Goal: Task Accomplishment & Management: Use online tool/utility

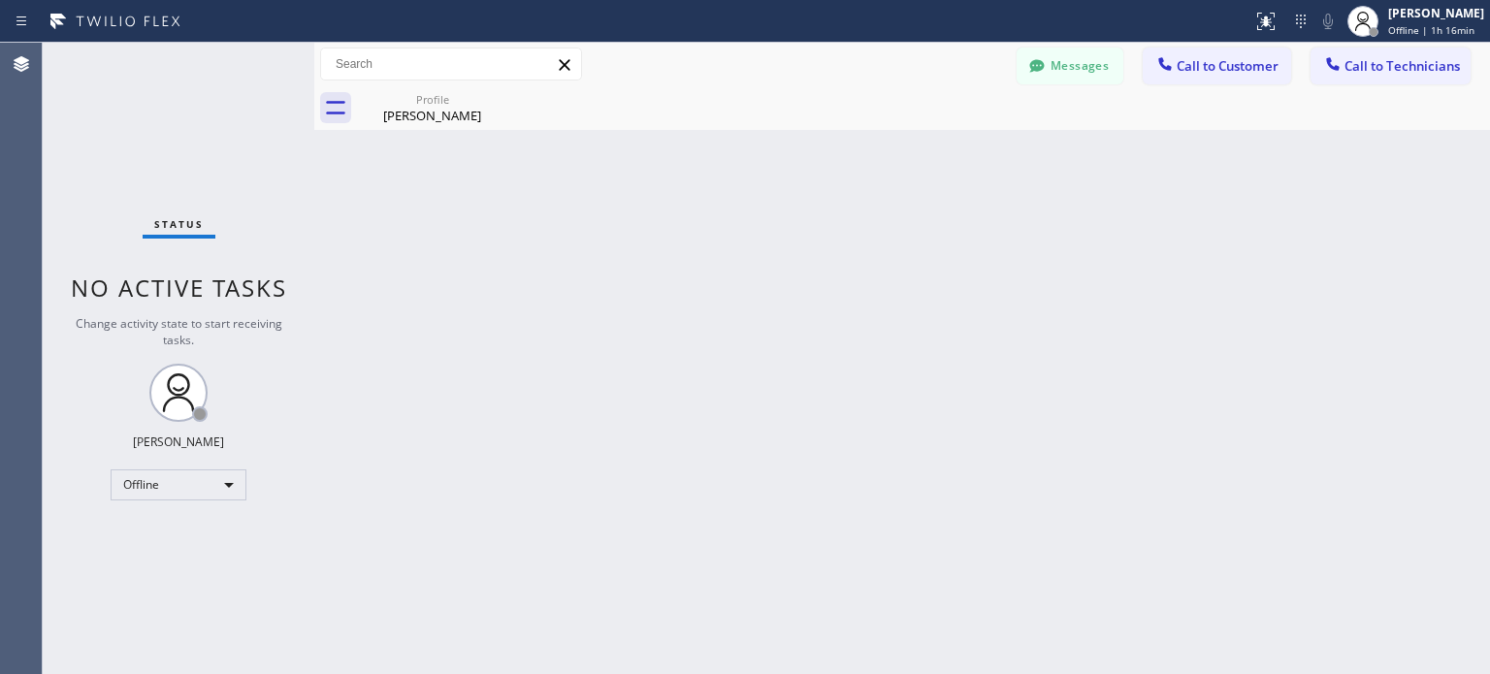
click at [1304, 30] on icon at bounding box center [1300, 21] width 23 height 23
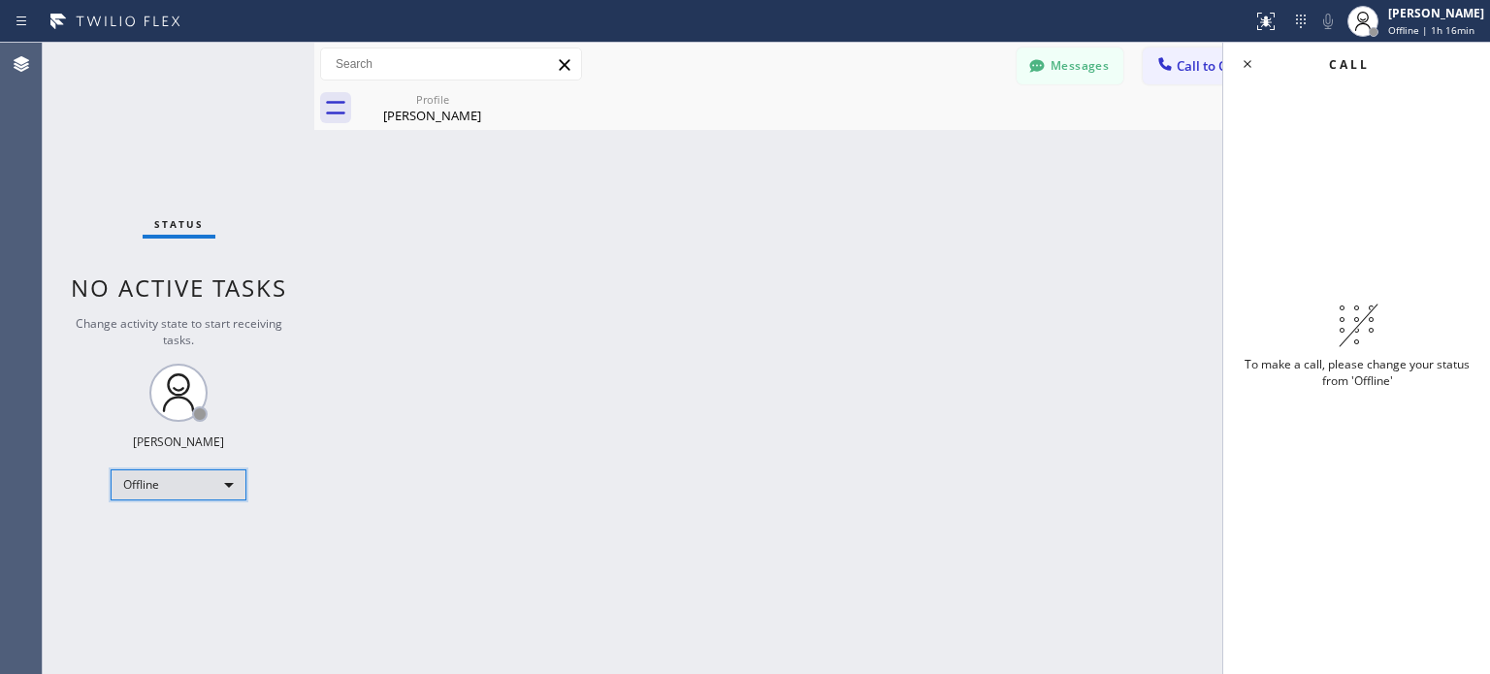
click at [212, 478] on div "Offline" at bounding box center [179, 485] width 136 height 31
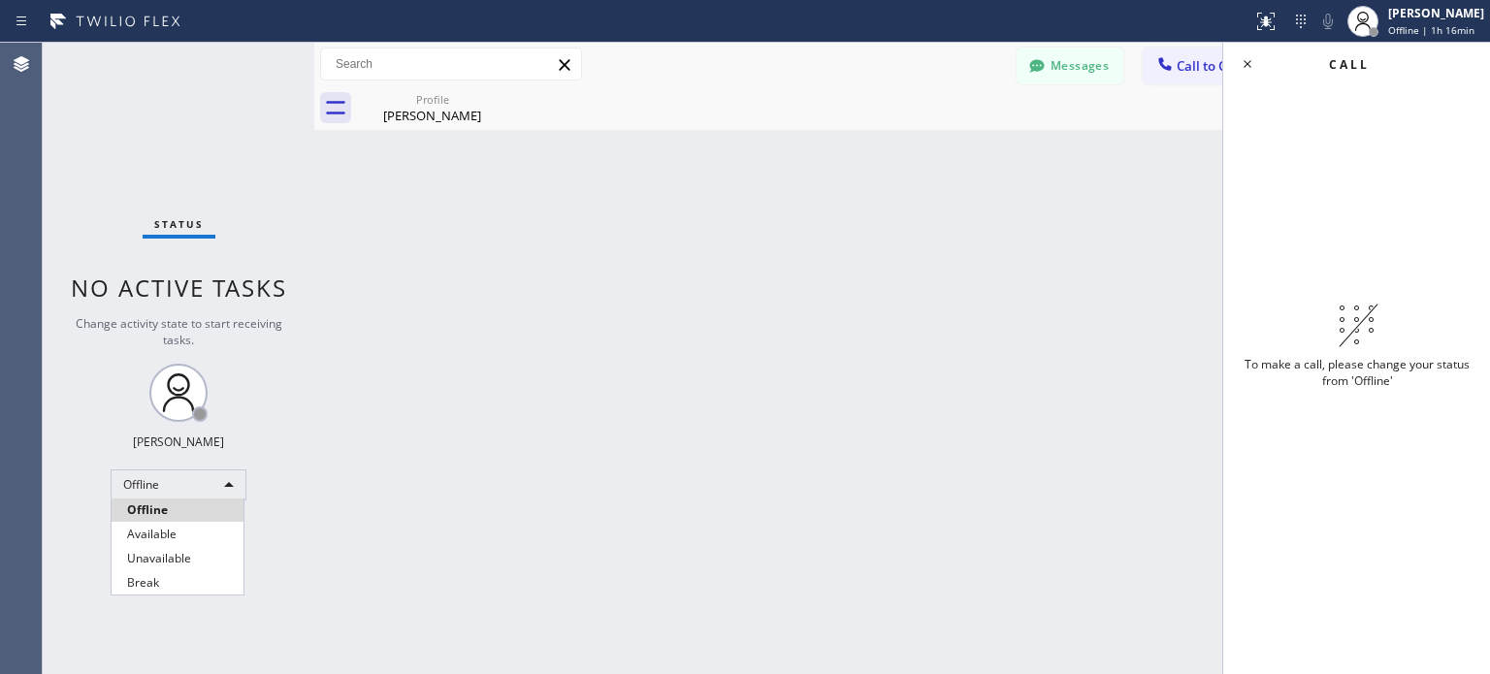
drag, startPoint x: 168, startPoint y: 534, endPoint x: 806, endPoint y: 341, distance: 666.9
click at [170, 534] on li "Available" at bounding box center [178, 534] width 132 height 23
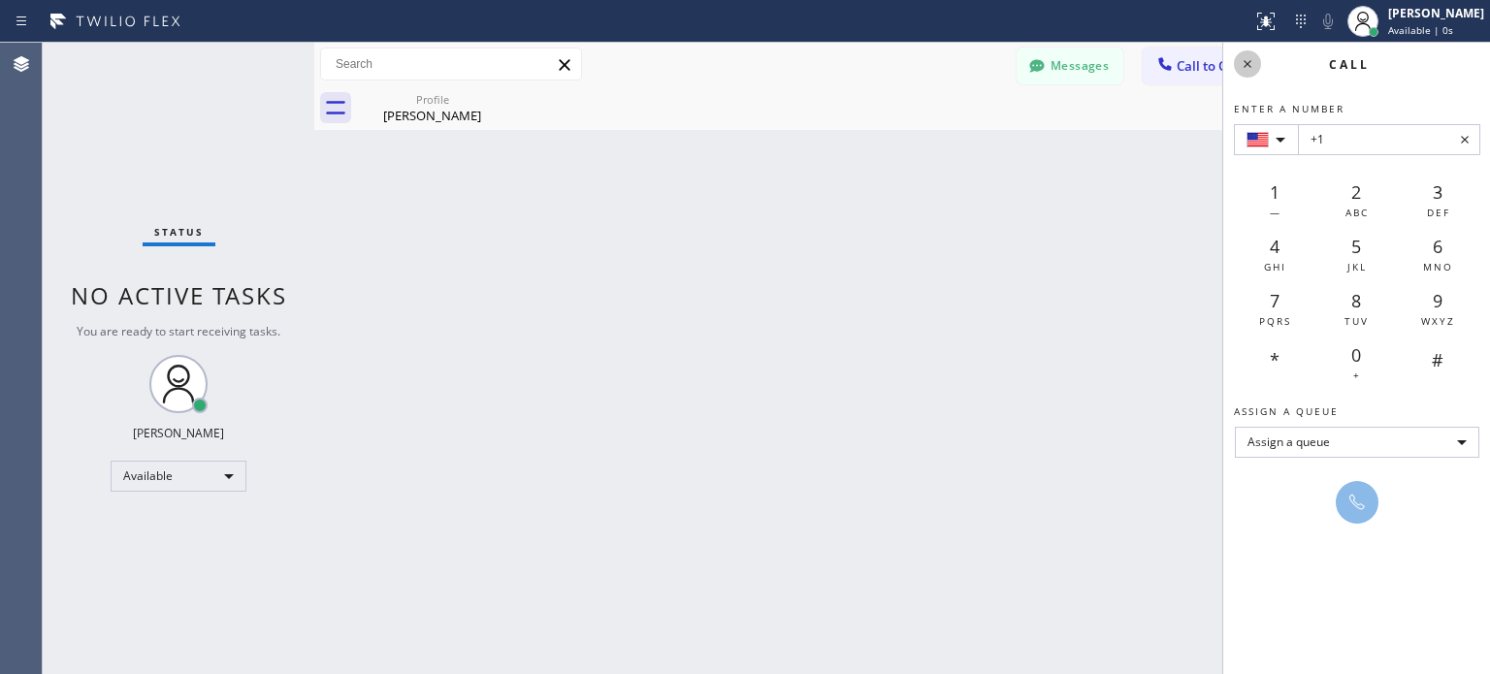
click at [1245, 65] on icon at bounding box center [1247, 63] width 23 height 23
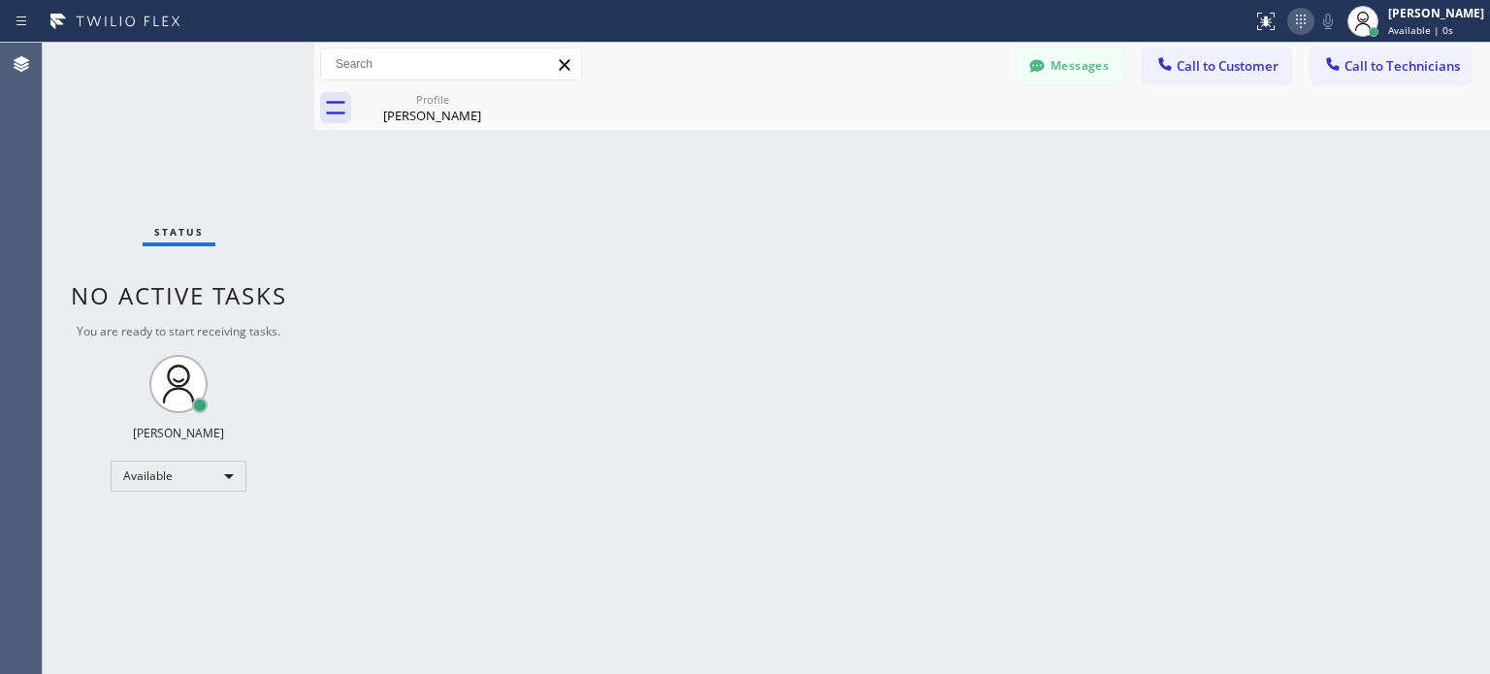
click at [1296, 15] on icon at bounding box center [1301, 22] width 10 height 14
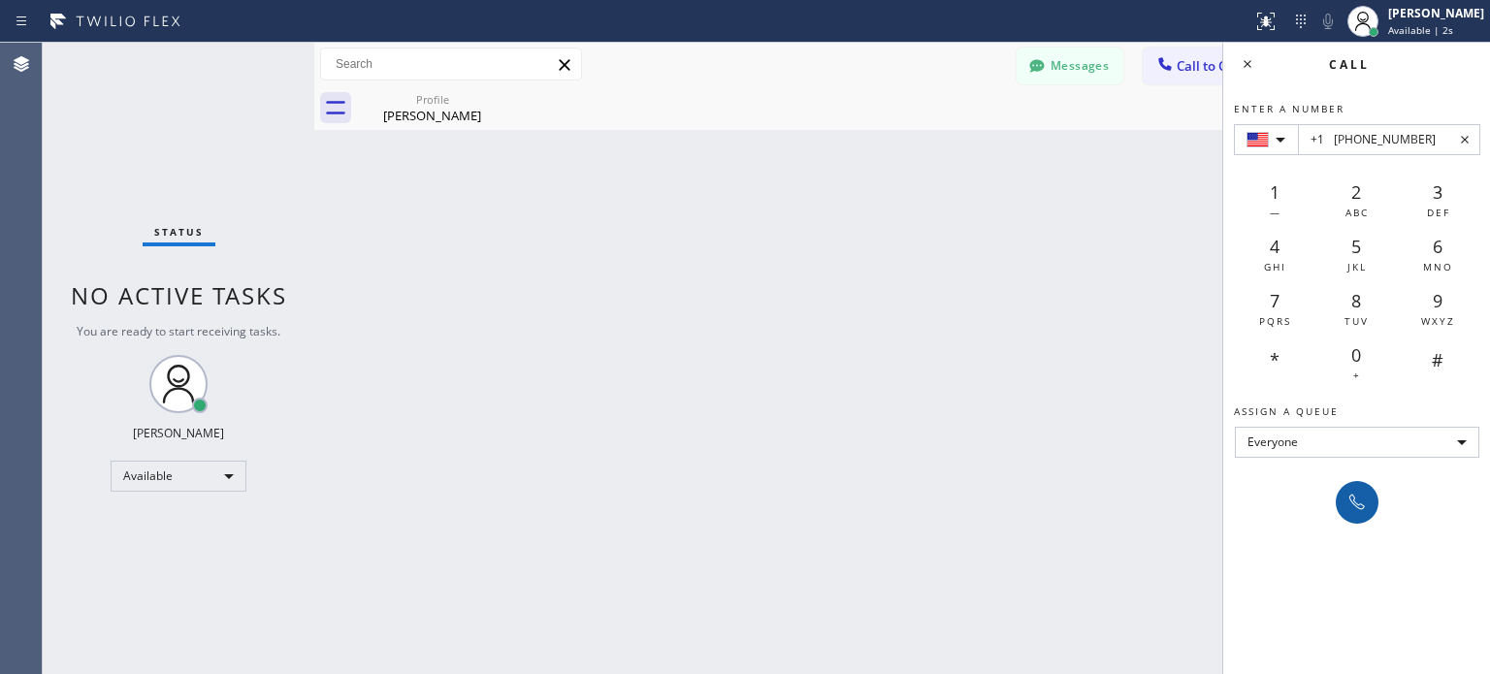
type input "+1 [PHONE_NUMBER]"
click at [1359, 491] on icon at bounding box center [1357, 502] width 23 height 23
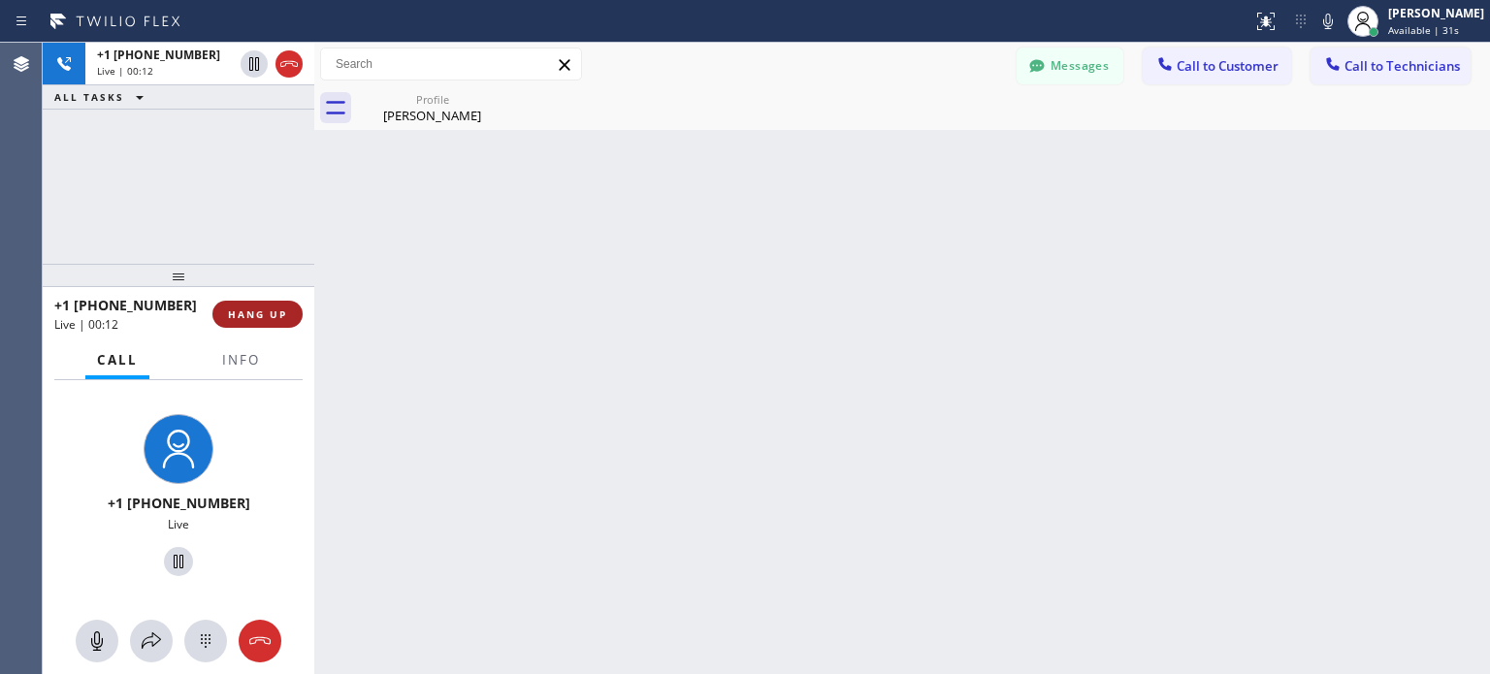
click at [283, 320] on span "HANG UP" at bounding box center [257, 315] width 59 height 14
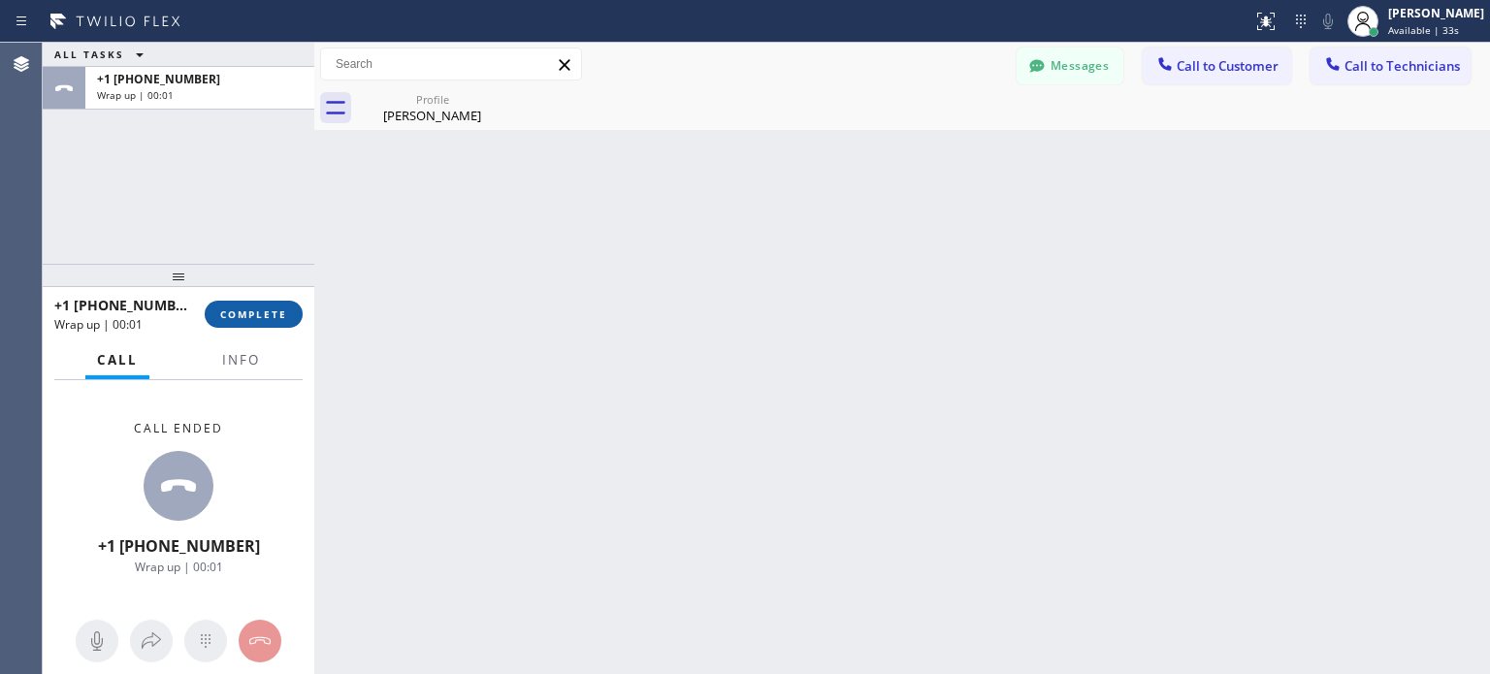
click at [279, 314] on span "COMPLETE" at bounding box center [253, 315] width 67 height 14
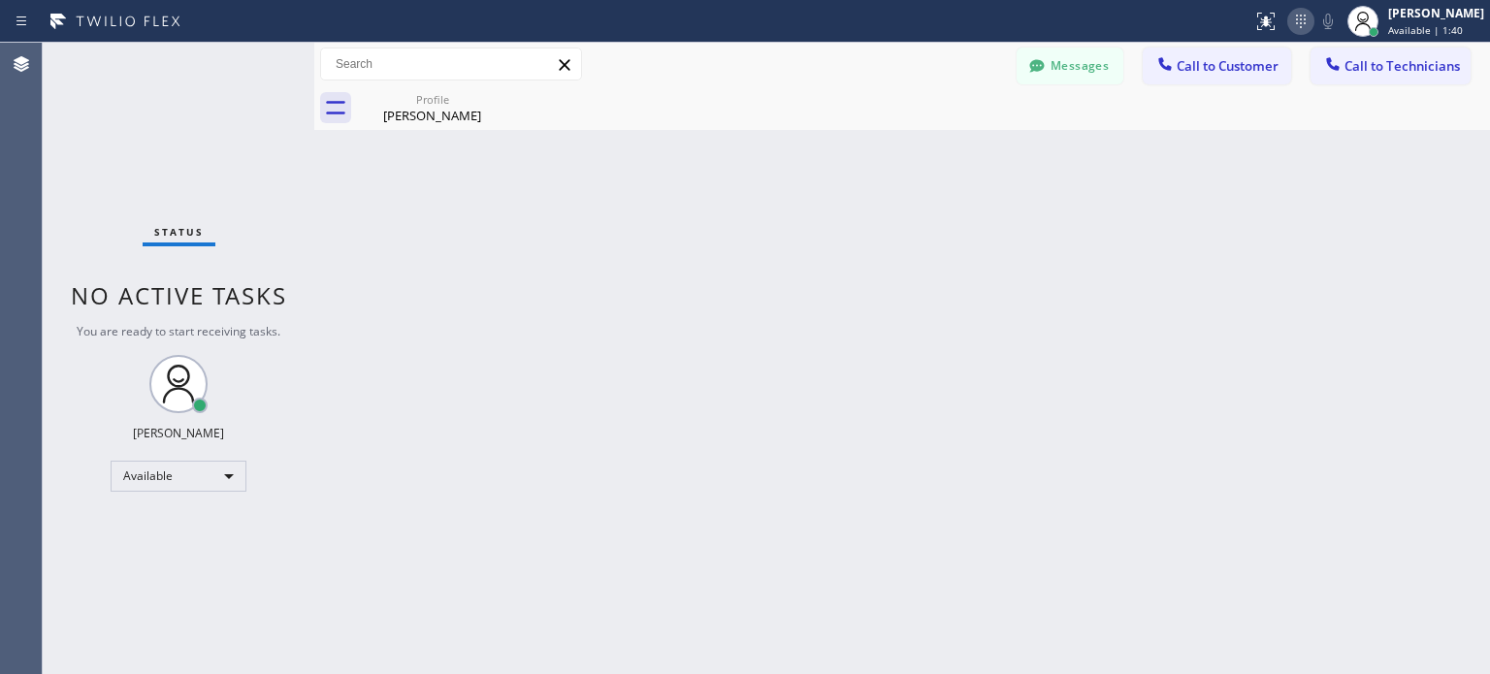
click at [1299, 32] on icon at bounding box center [1300, 21] width 23 height 23
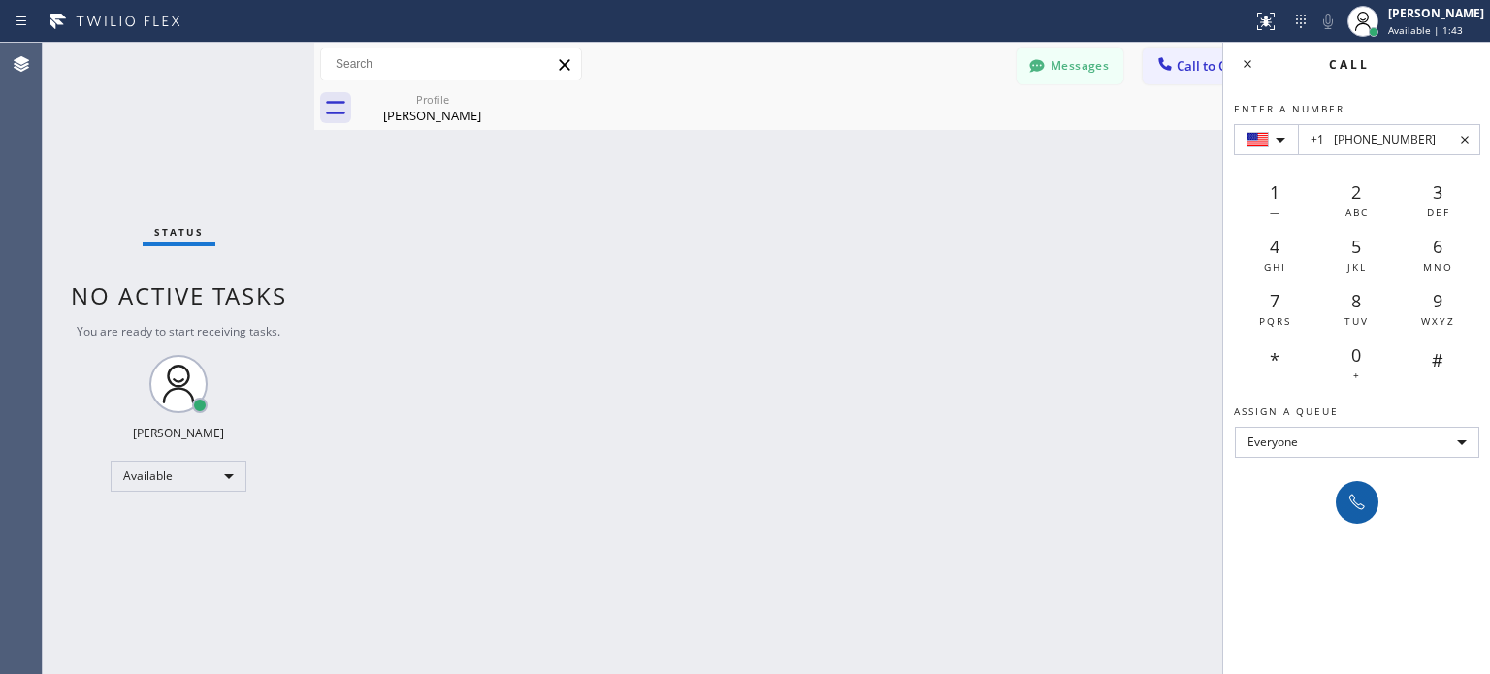
type input "+1 [PHONE_NUMBER]"
click at [1360, 507] on icon at bounding box center [1357, 503] width 16 height 16
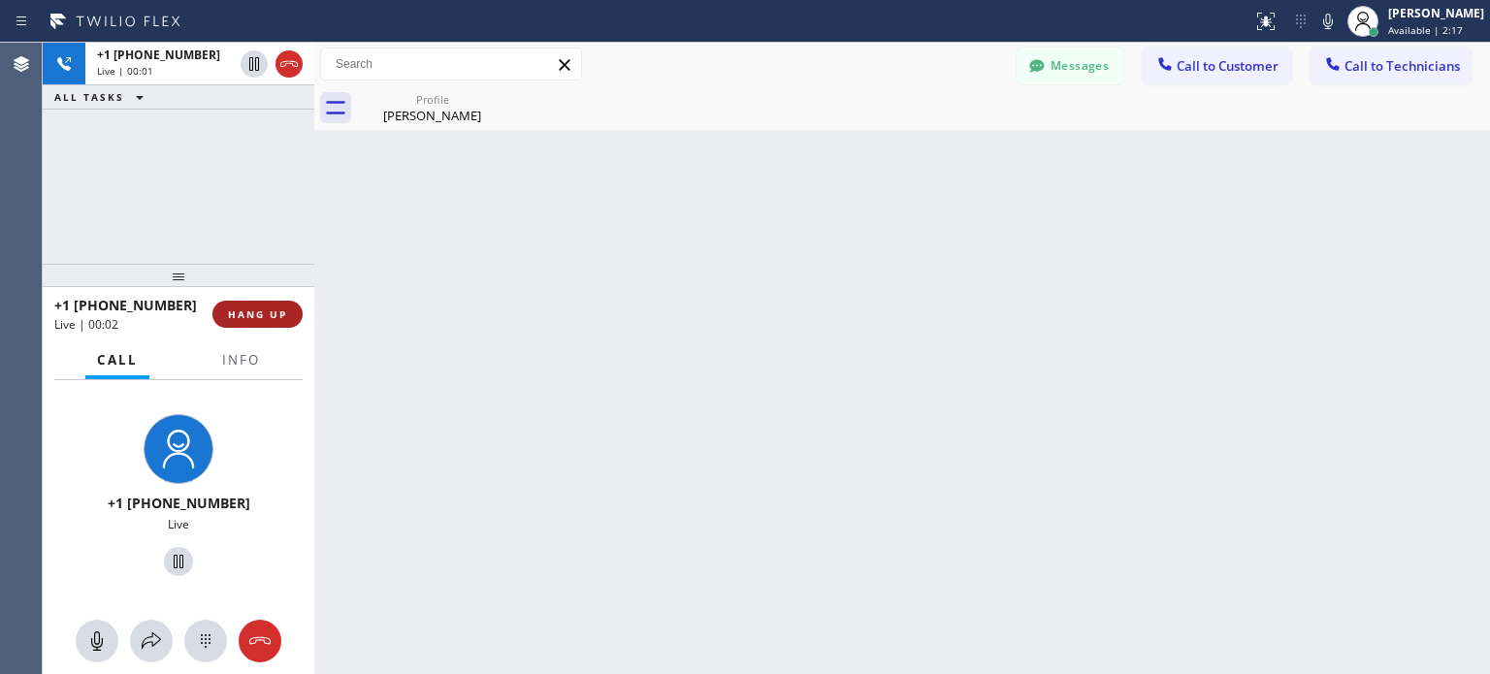
click at [261, 317] on span "HANG UP" at bounding box center [257, 315] width 59 height 14
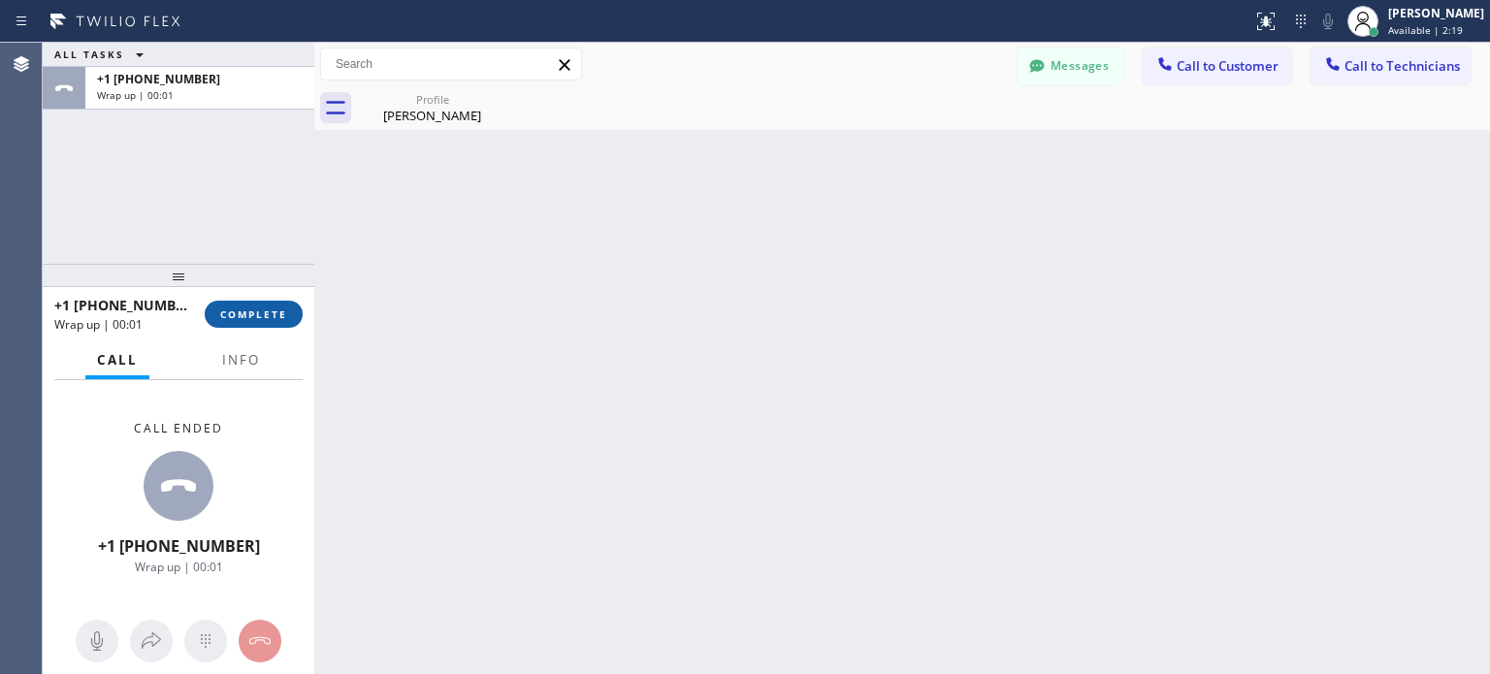
click at [264, 317] on span "COMPLETE" at bounding box center [253, 315] width 67 height 14
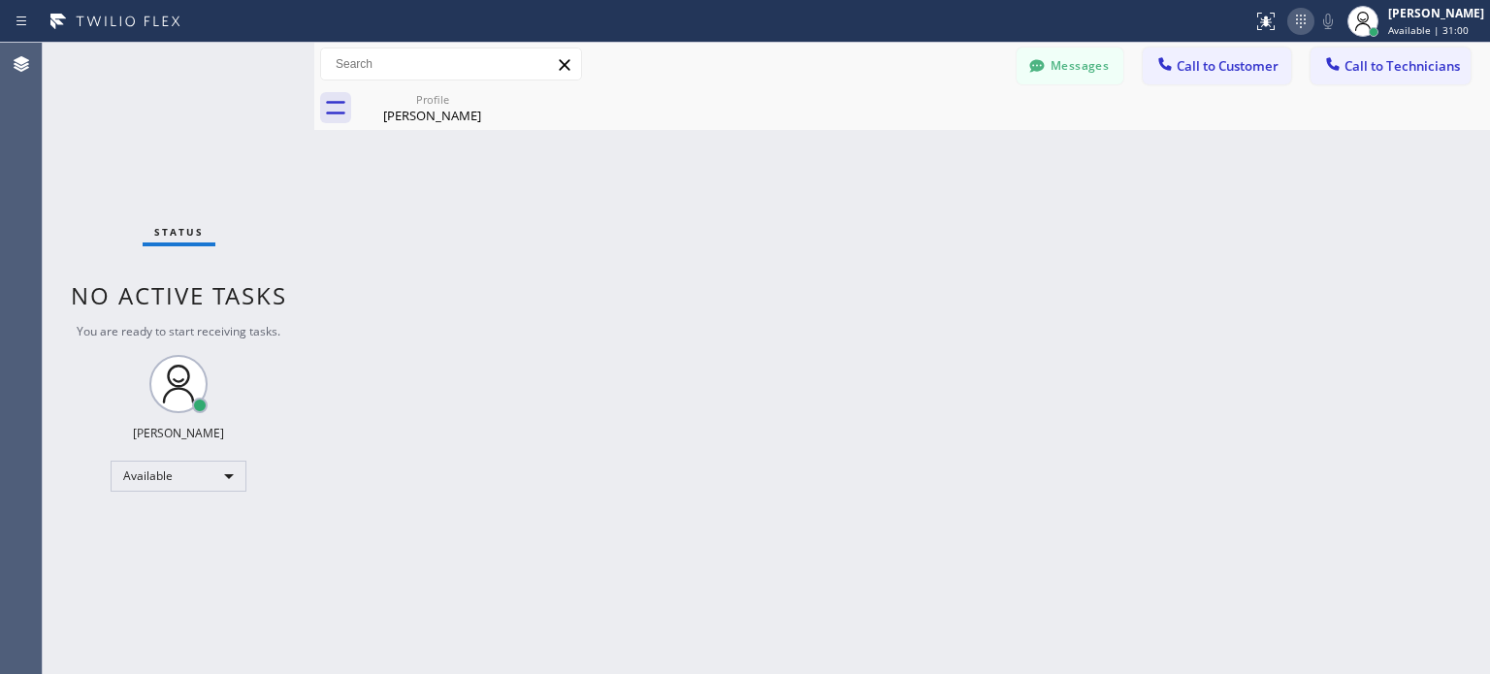
click at [1300, 17] on icon at bounding box center [1300, 21] width 23 height 23
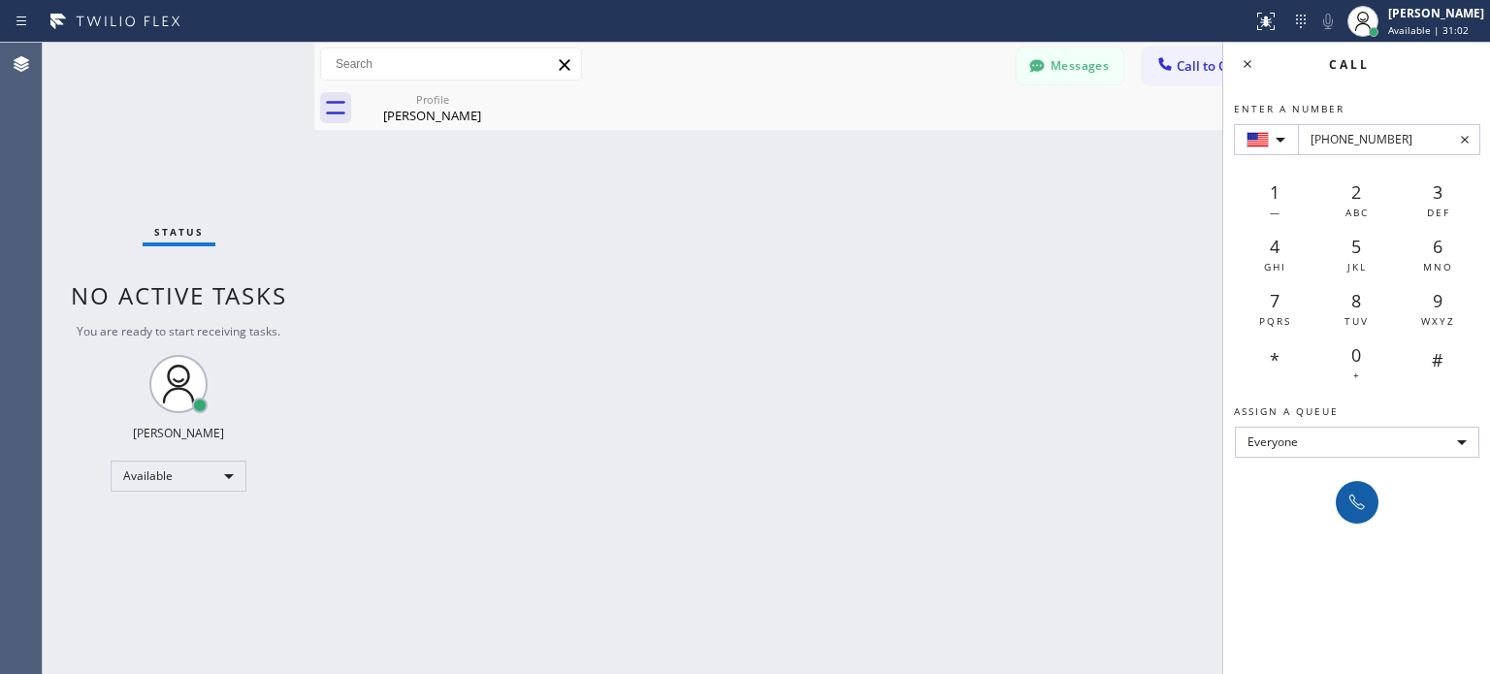
type input "[PHONE_NUMBER]"
click at [1362, 511] on icon at bounding box center [1357, 502] width 23 height 23
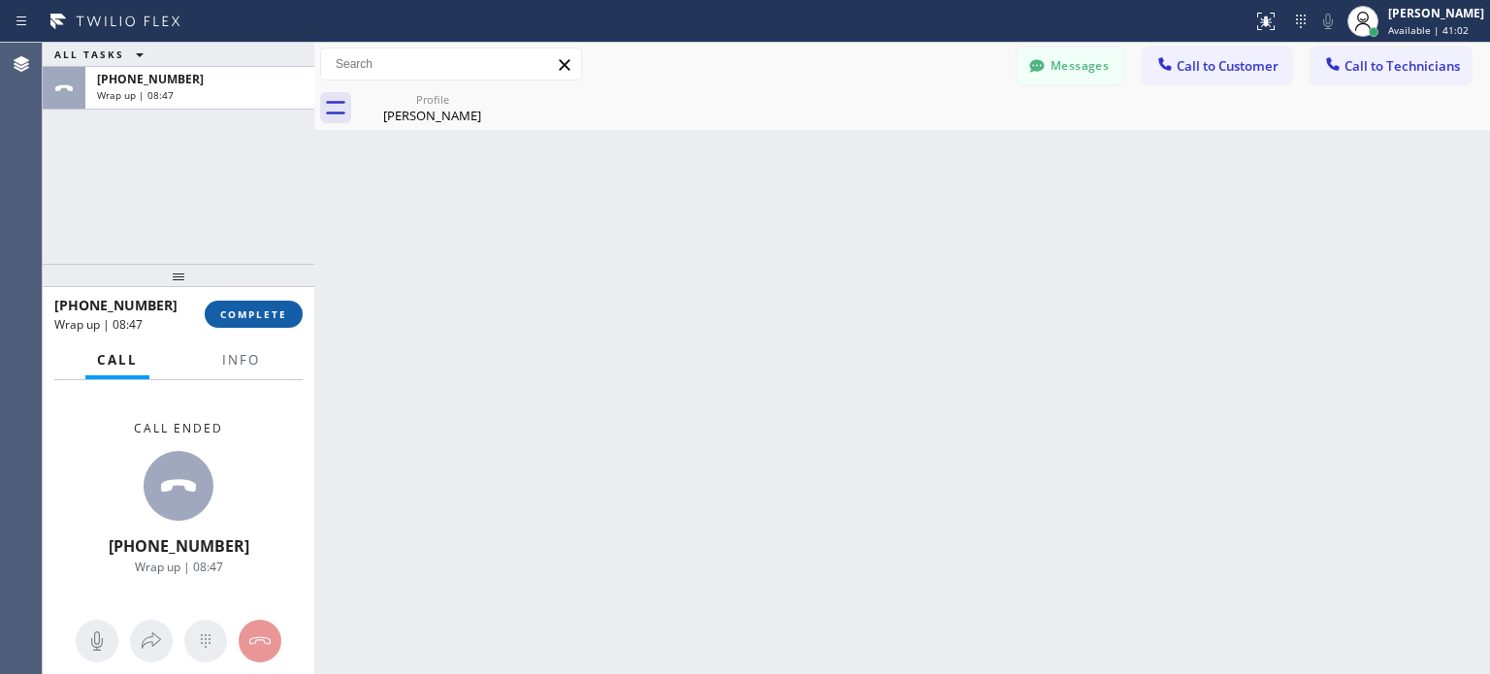
click at [282, 306] on button "COMPLETE" at bounding box center [254, 314] width 98 height 27
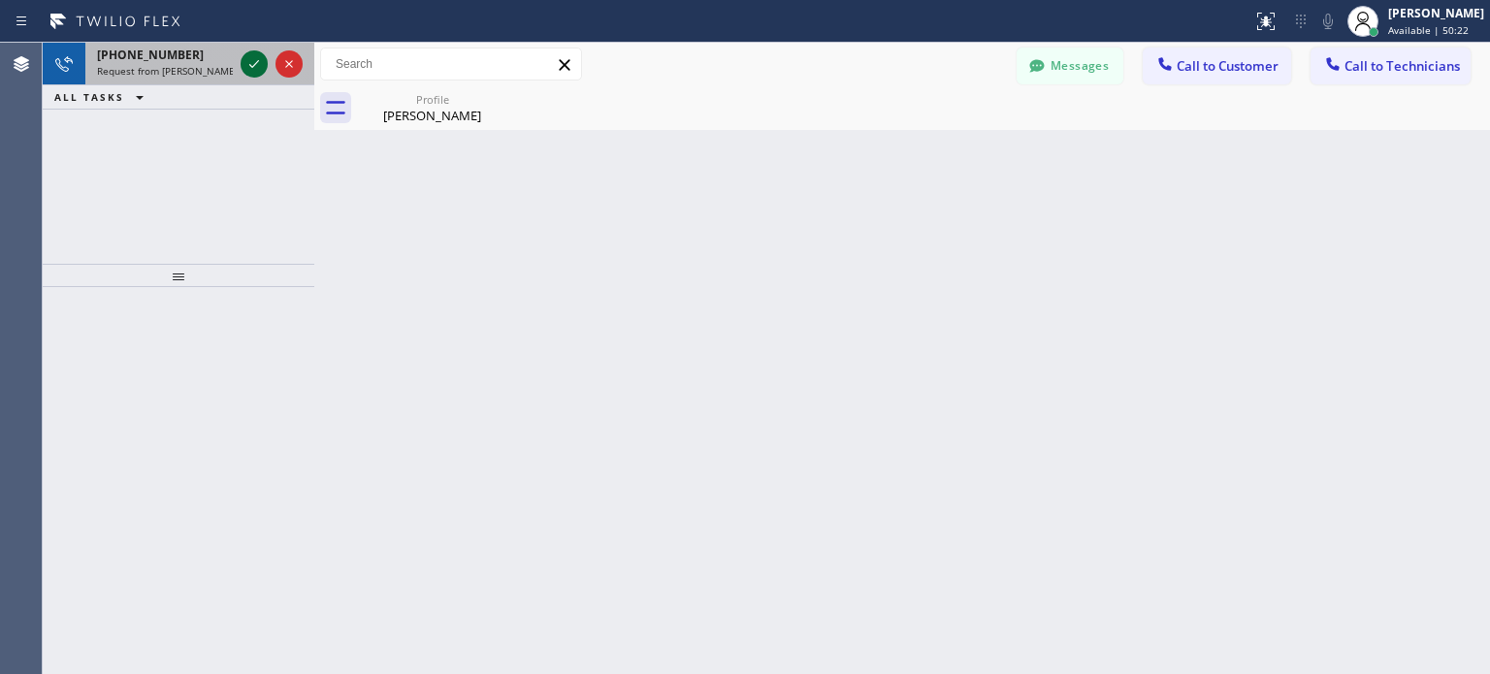
click at [243, 65] on icon at bounding box center [254, 63] width 23 height 23
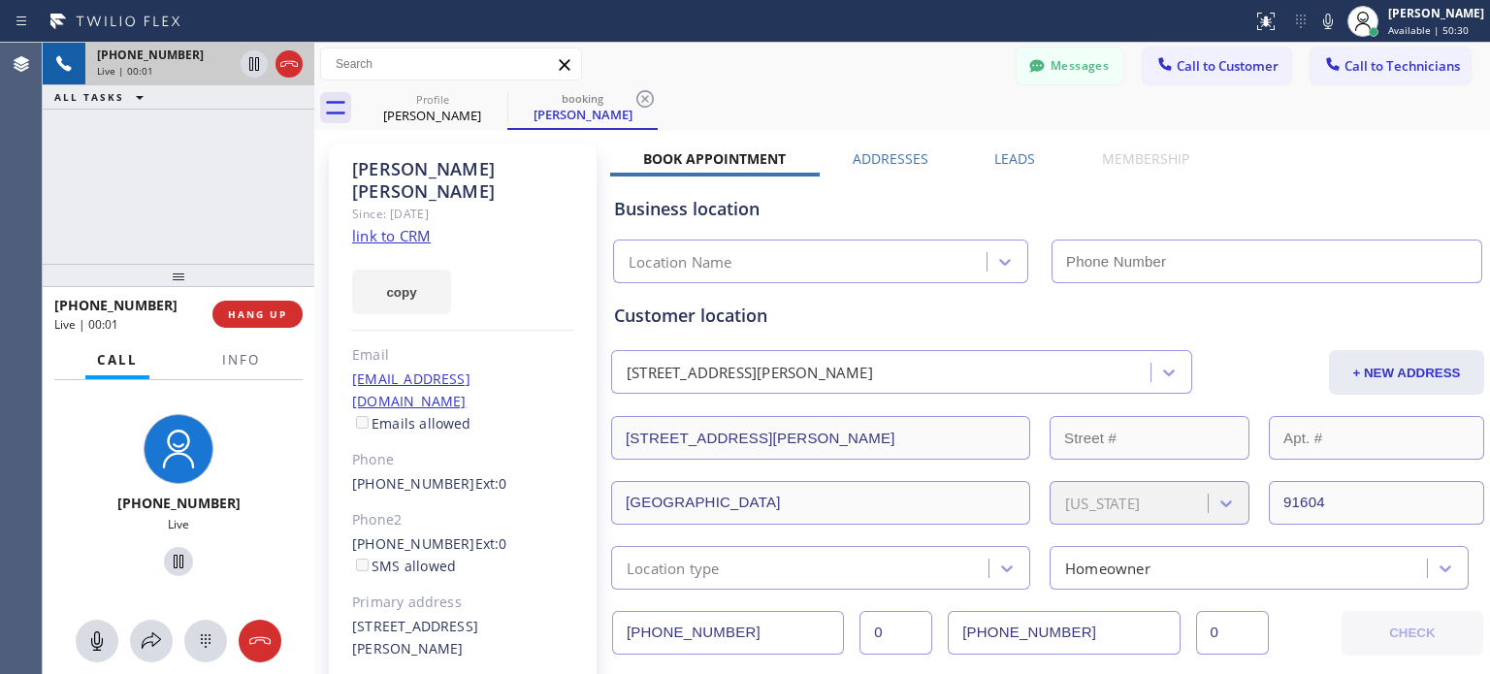
type input "[PHONE_NUMBER]"
click at [290, 320] on button "HANG UP" at bounding box center [257, 314] width 90 height 27
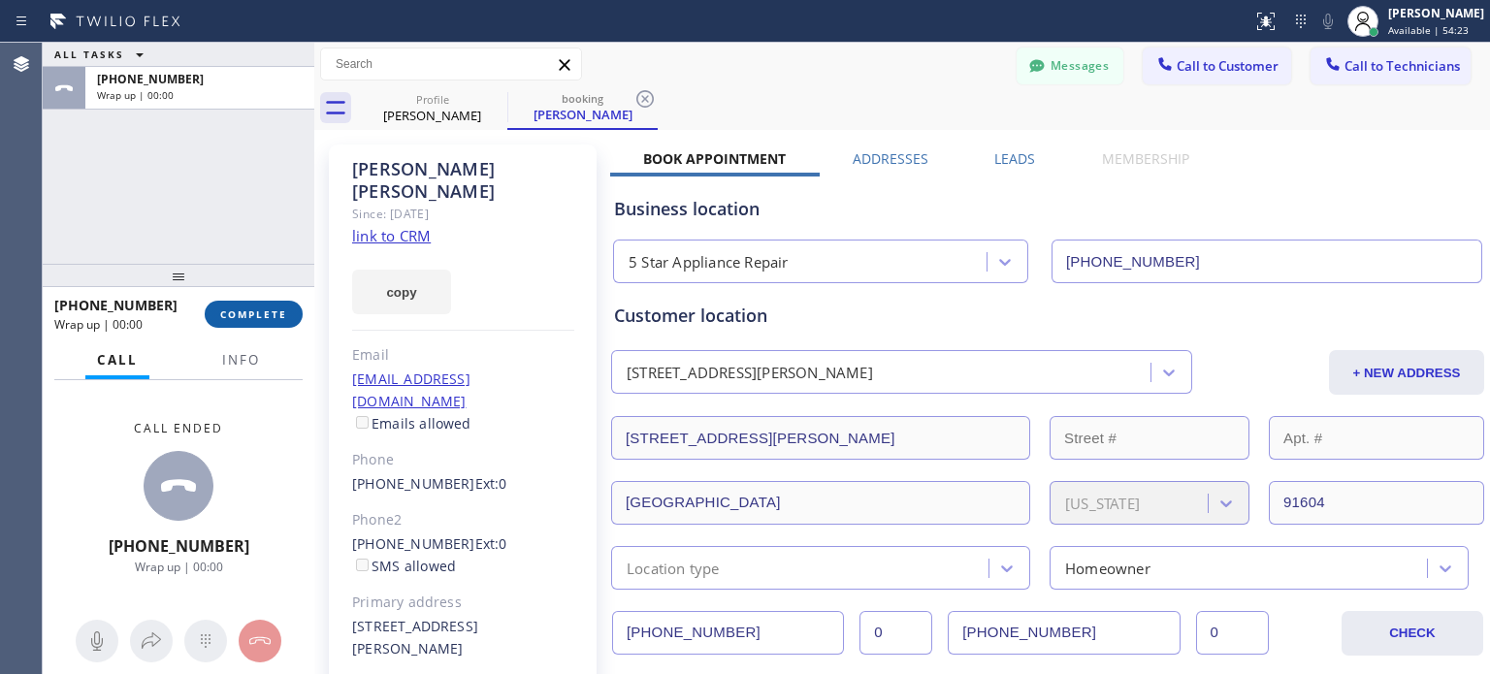
click at [268, 317] on span "COMPLETE" at bounding box center [253, 315] width 67 height 14
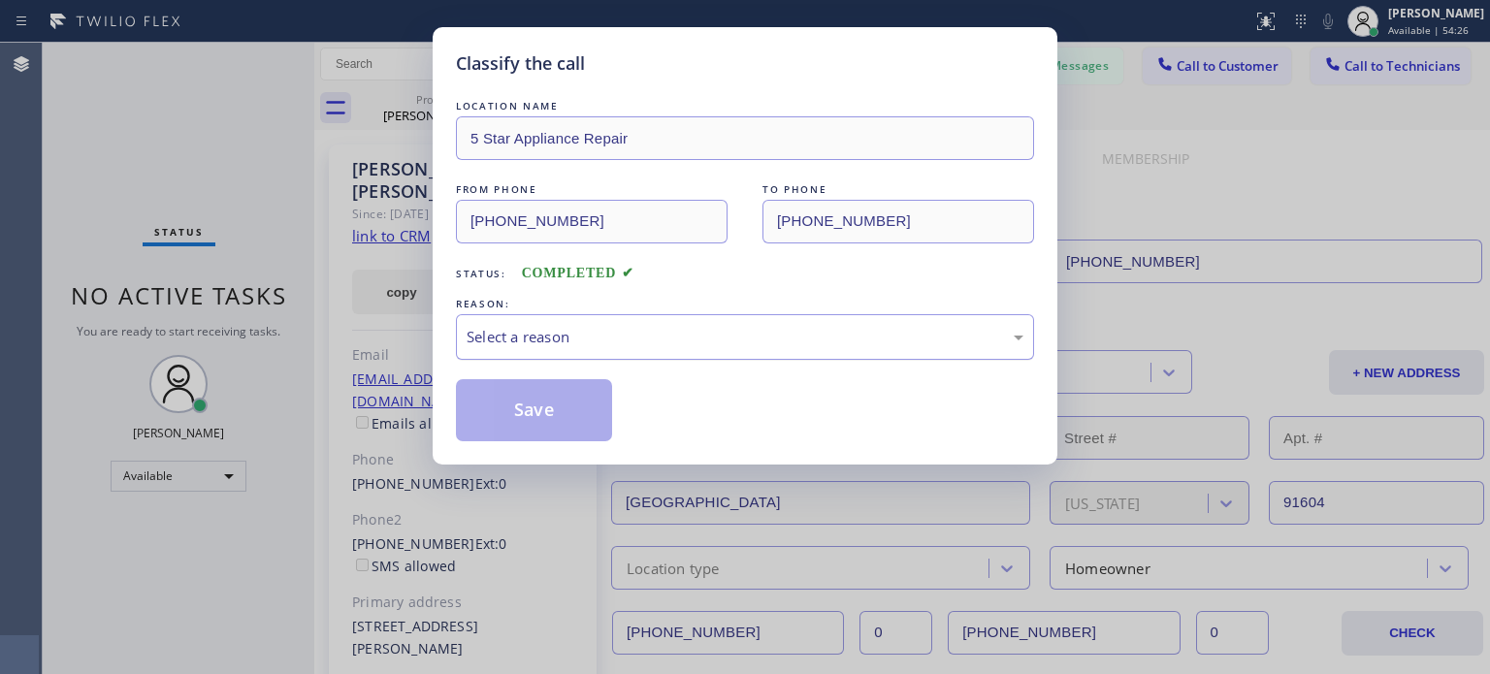
drag, startPoint x: 493, startPoint y: 321, endPoint x: 515, endPoint y: 347, distance: 34.4
click at [493, 321] on div "Select a reason" at bounding box center [745, 337] width 578 height 46
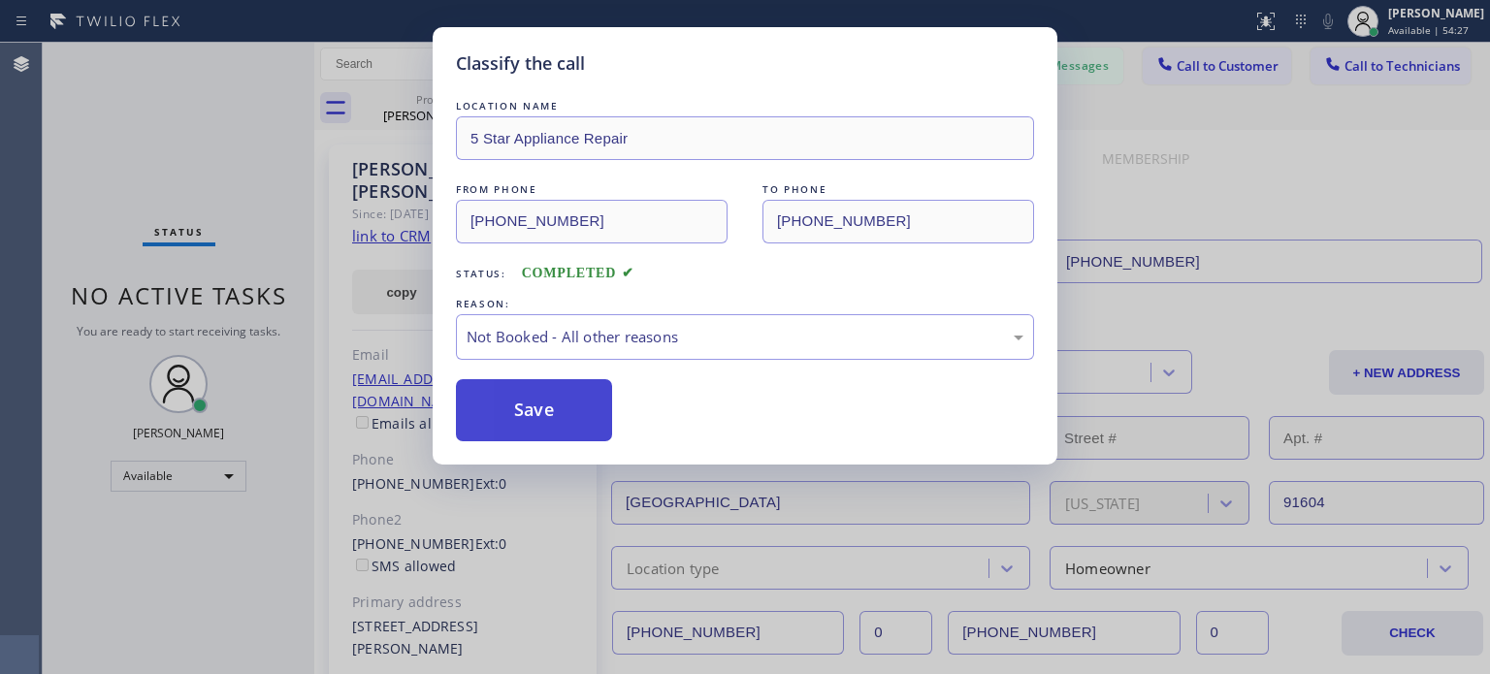
click at [557, 410] on button "Save" at bounding box center [534, 410] width 156 height 62
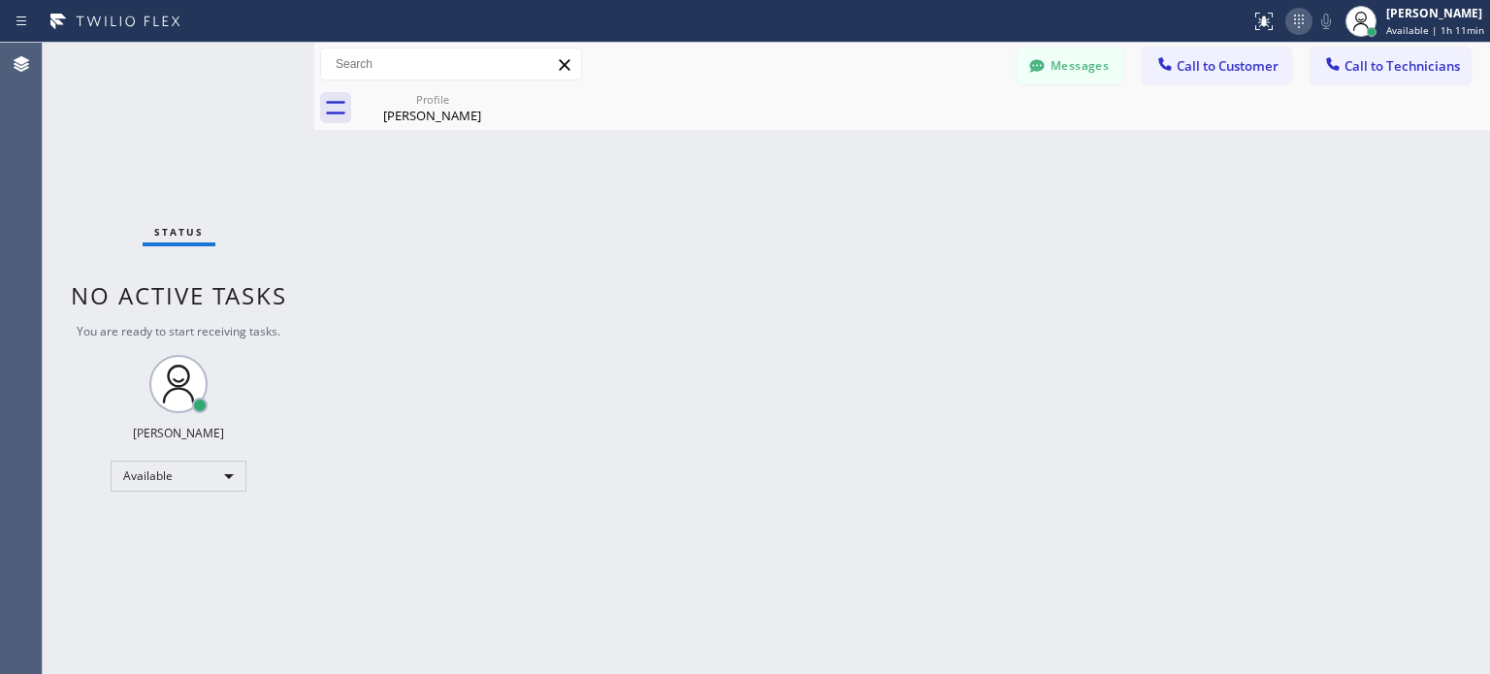
click at [1296, 29] on icon at bounding box center [1298, 21] width 23 height 23
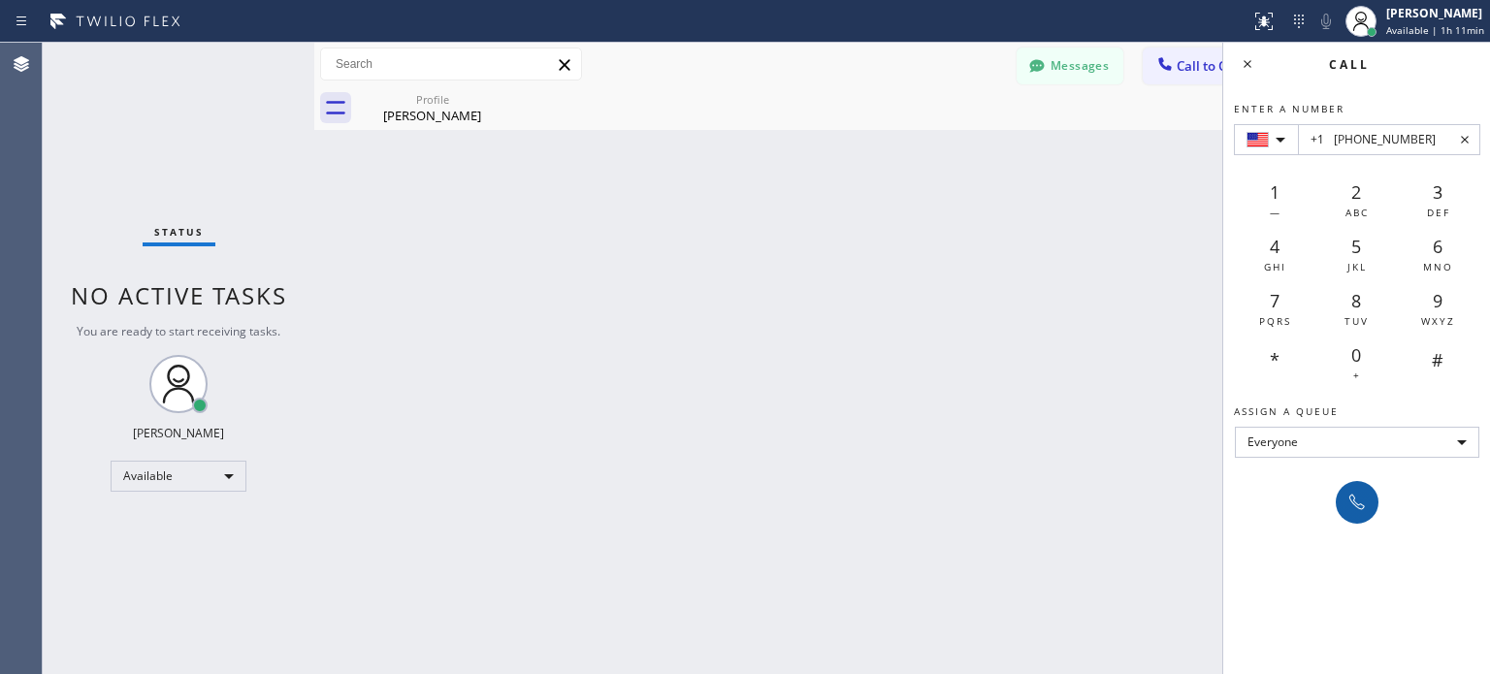
type input "+1 [PHONE_NUMBER]"
click at [1352, 509] on icon at bounding box center [1357, 502] width 23 height 23
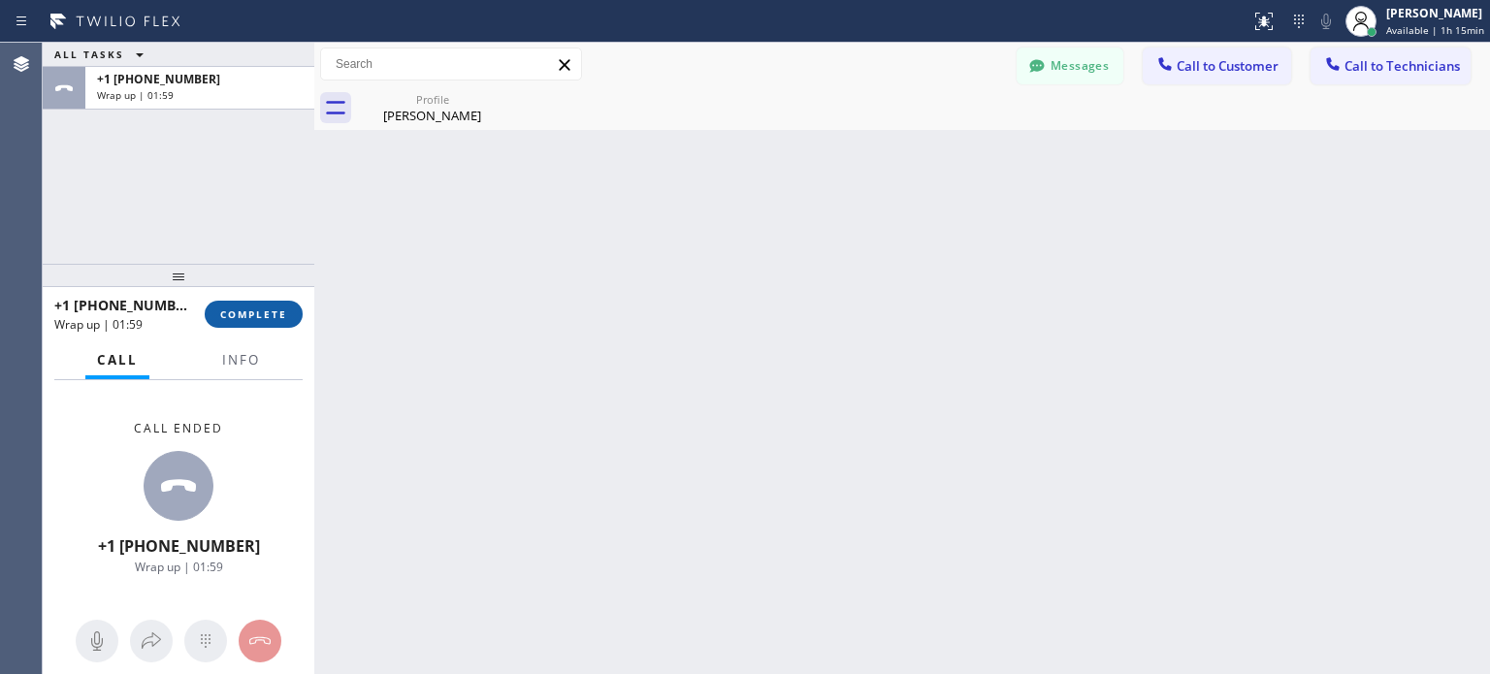
click at [247, 317] on span "COMPLETE" at bounding box center [253, 315] width 67 height 14
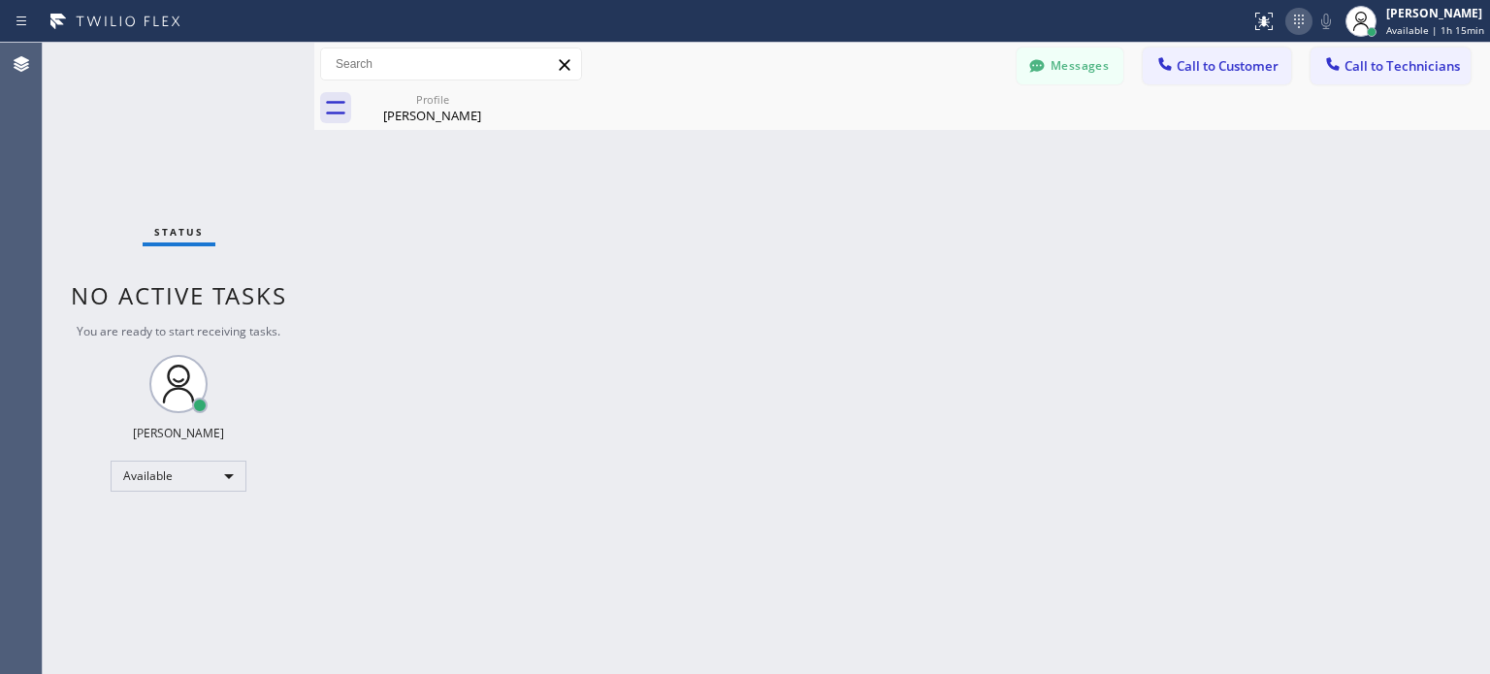
click at [1308, 16] on div "Status report No issues detected If you experience an issue, please download th…" at bounding box center [1366, 21] width 247 height 43
click at [1303, 18] on icon at bounding box center [1298, 21] width 23 height 23
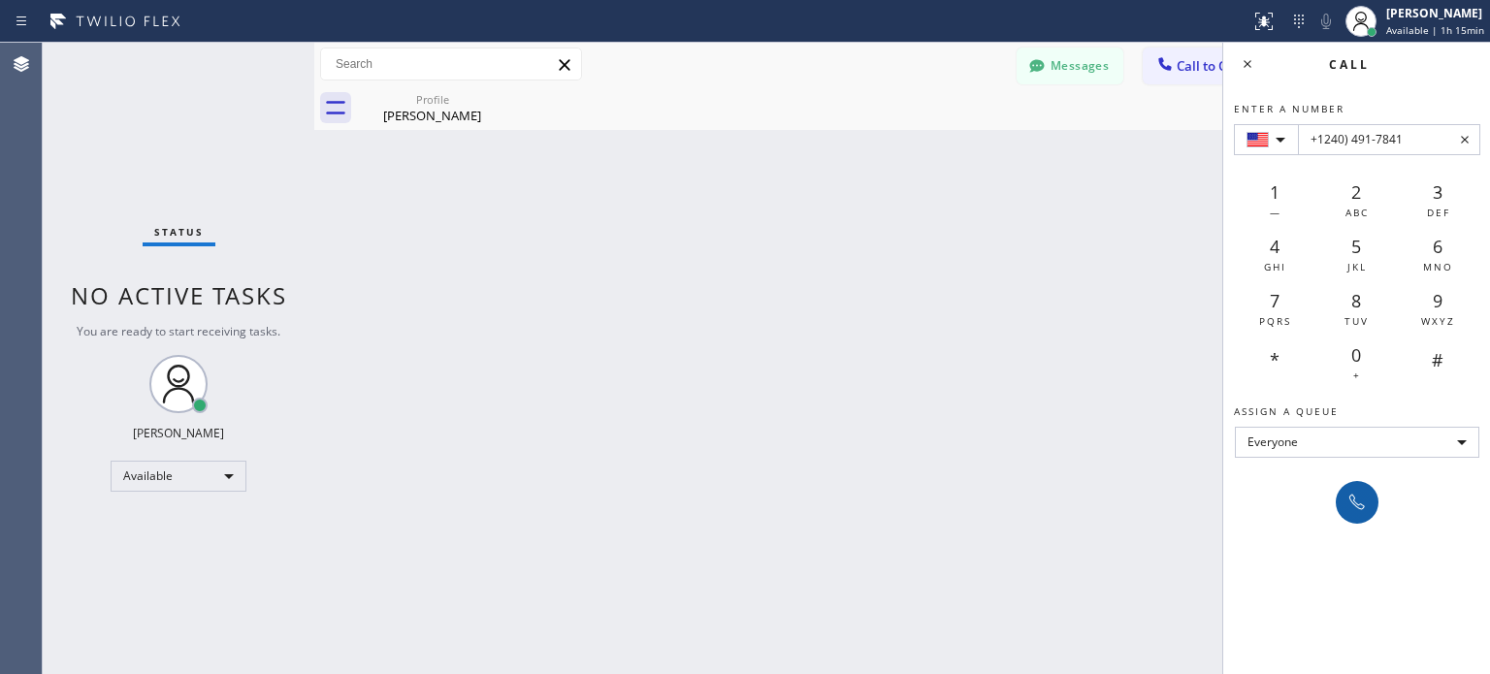
type input "+1240) 491-7841"
click at [1364, 507] on icon at bounding box center [1357, 502] width 23 height 23
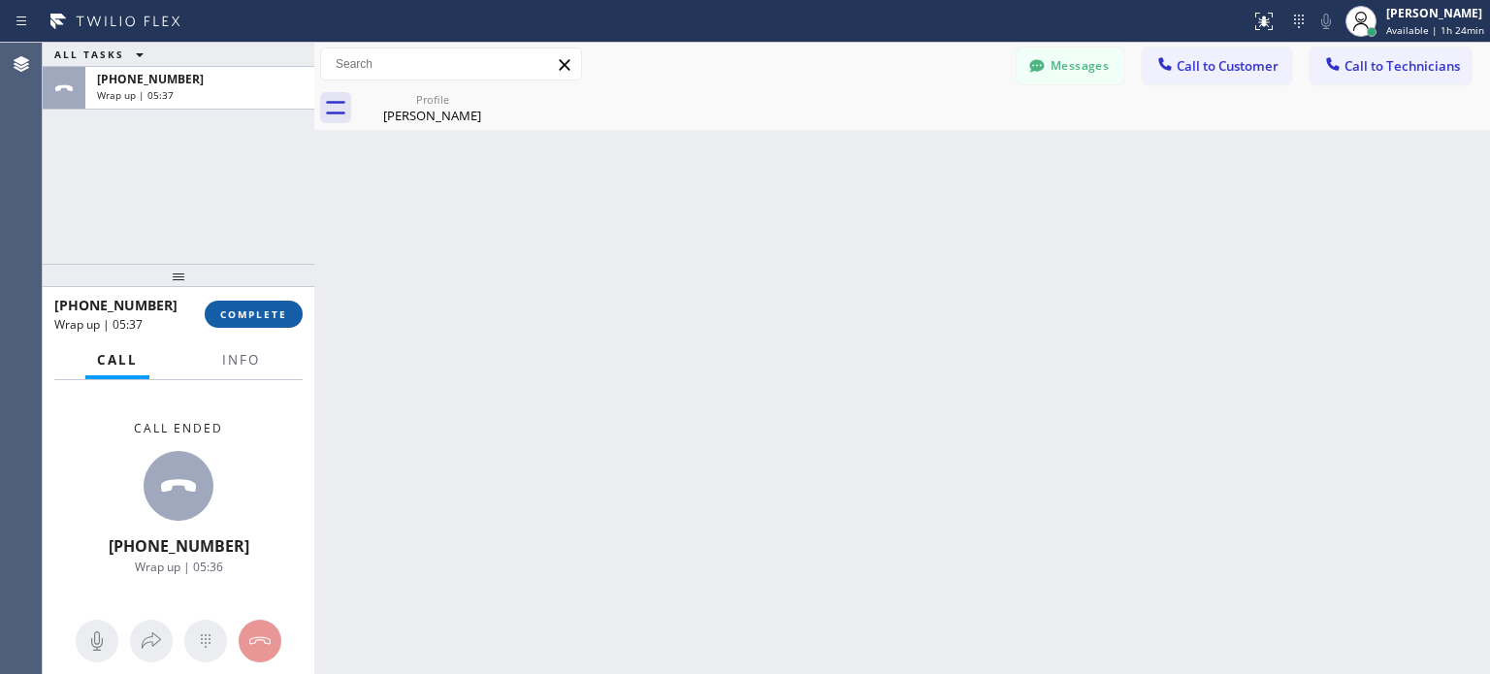
click at [246, 320] on span "COMPLETE" at bounding box center [253, 315] width 67 height 14
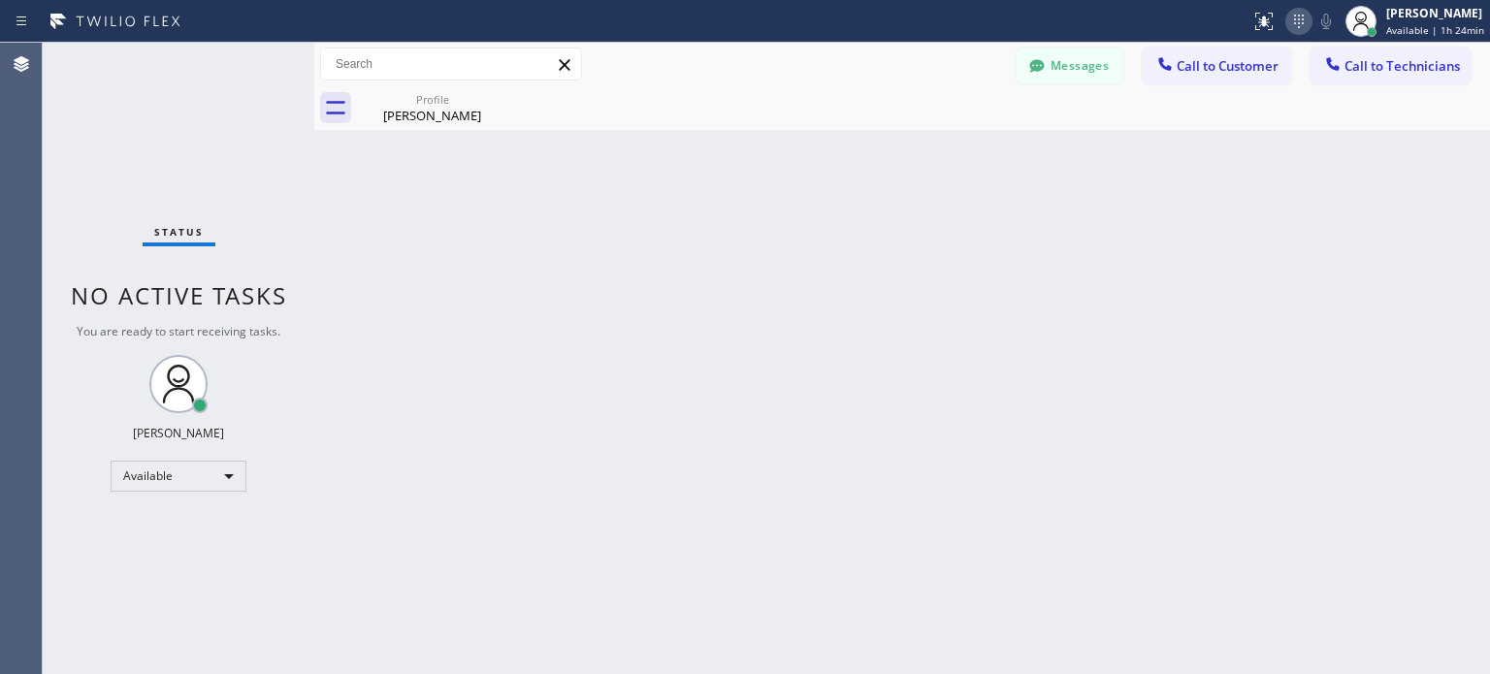
click at [1308, 26] on icon at bounding box center [1298, 21] width 23 height 23
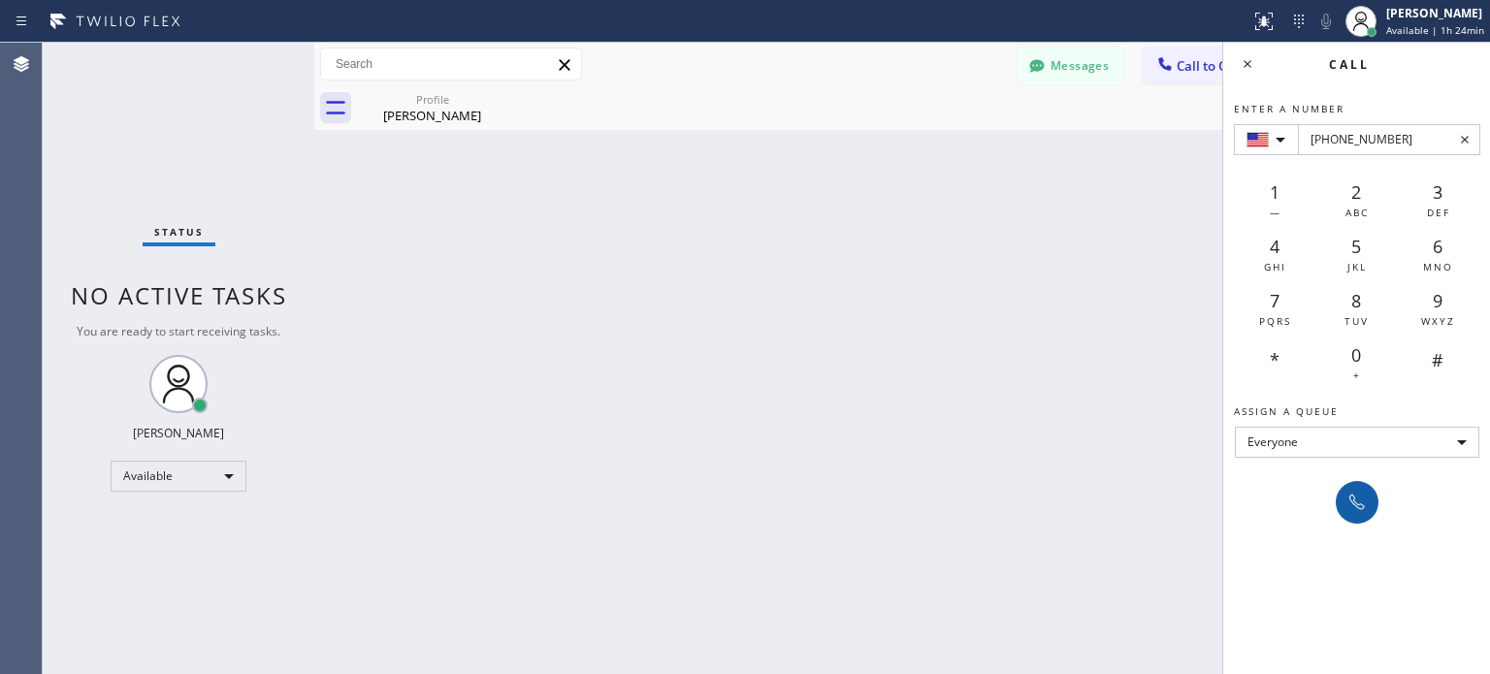
type input "[PHONE_NUMBER]"
click at [1360, 492] on icon at bounding box center [1357, 502] width 23 height 23
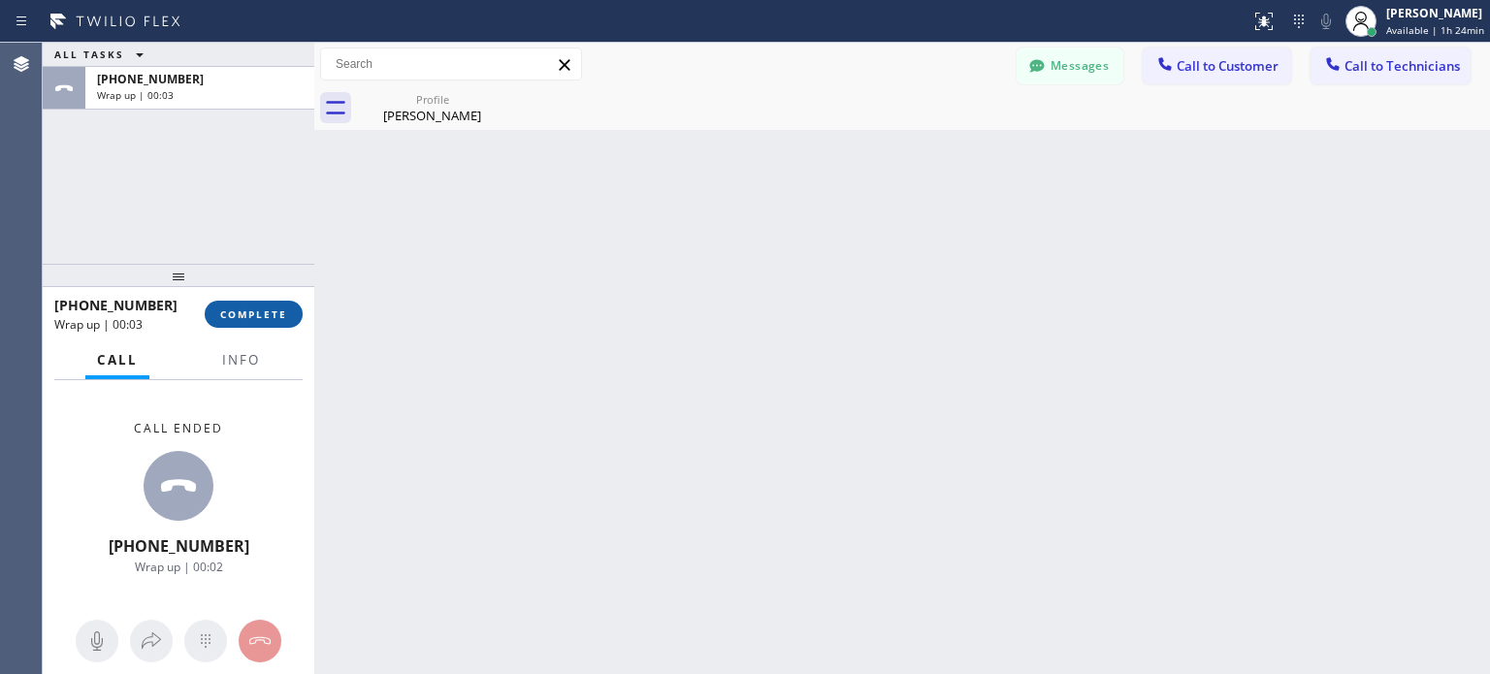
click at [245, 313] on span "COMPLETE" at bounding box center [253, 315] width 67 height 14
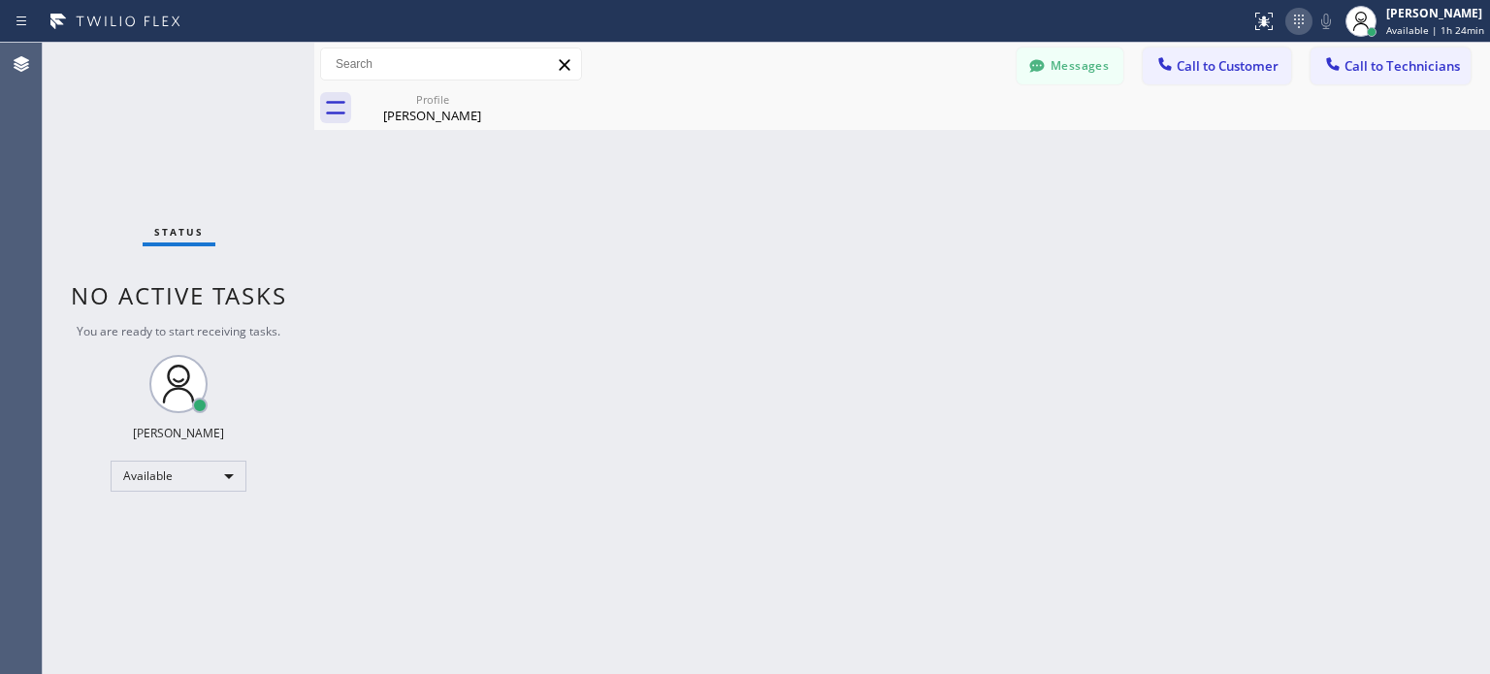
click at [1298, 22] on icon at bounding box center [1298, 21] width 23 height 23
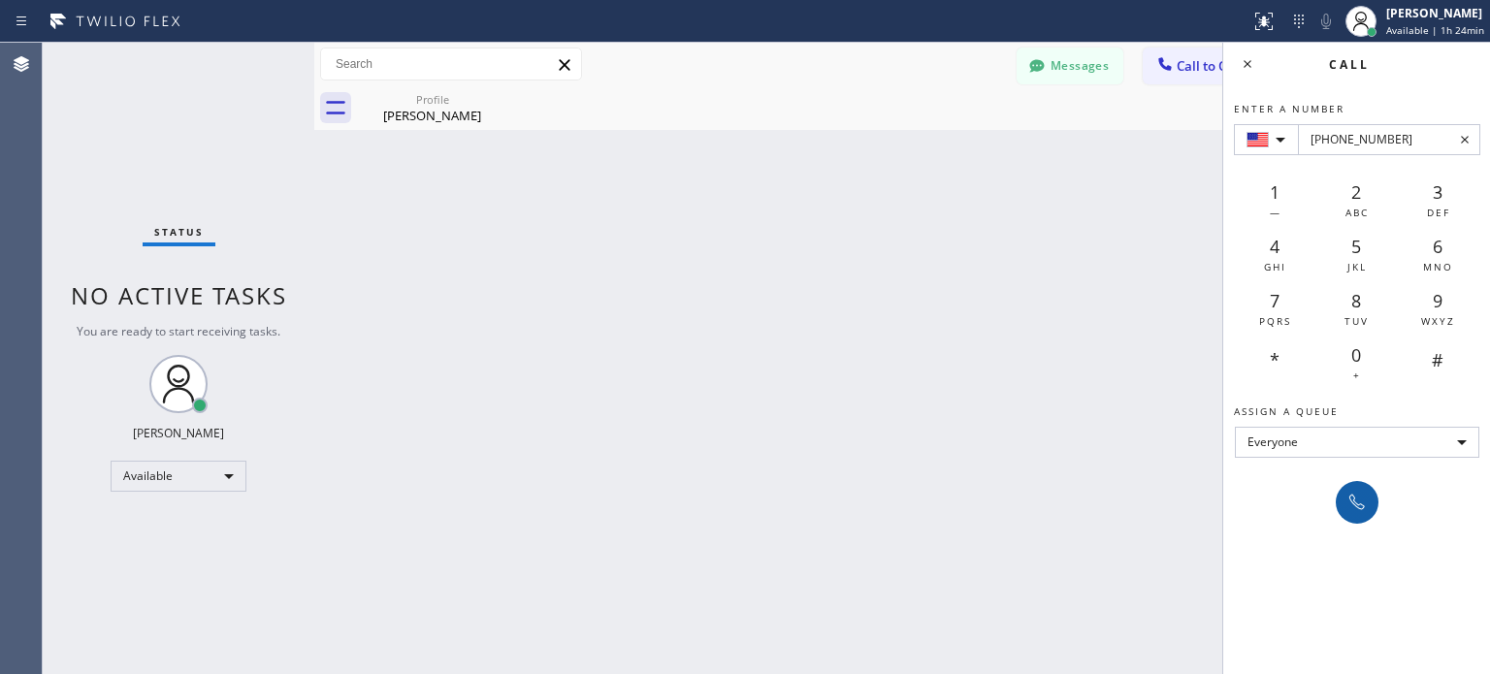
type input "[PHONE_NUMBER]"
click at [1364, 493] on icon at bounding box center [1357, 502] width 23 height 23
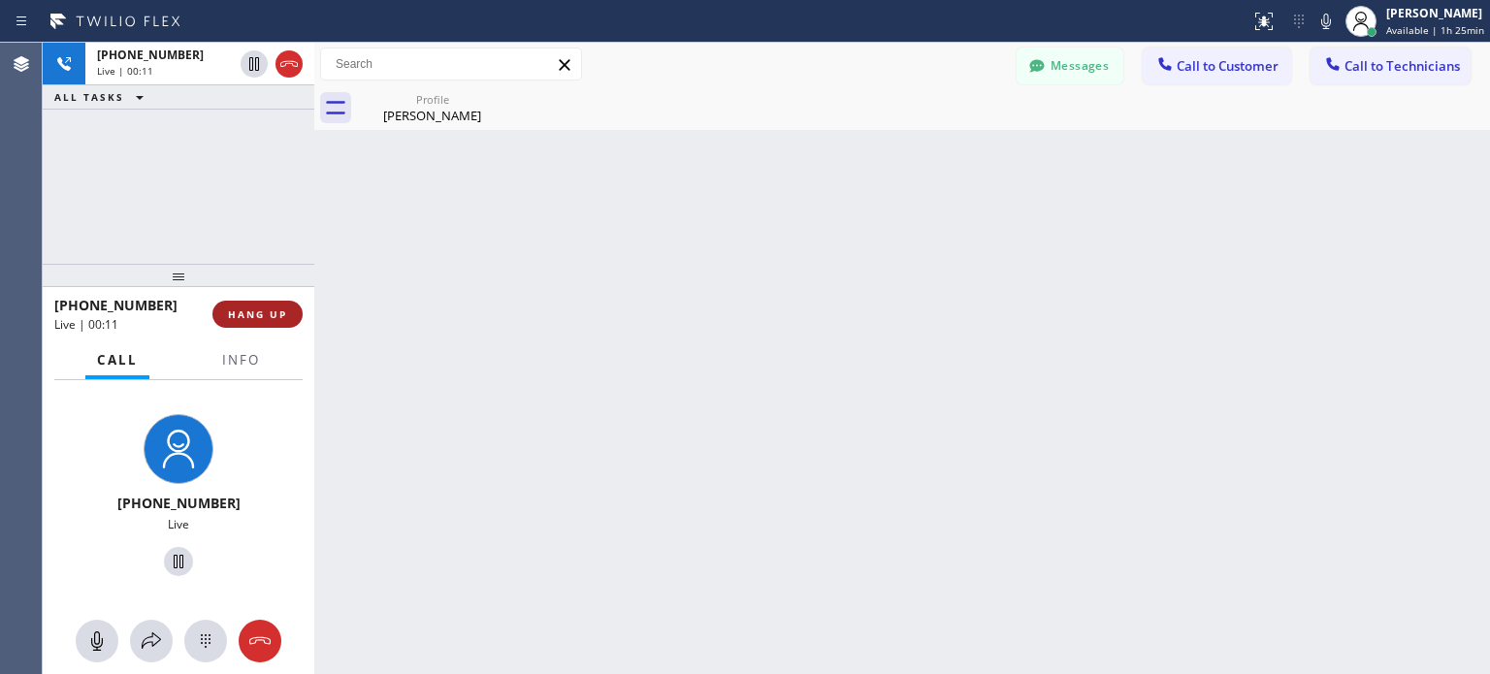
click at [299, 321] on button "HANG UP" at bounding box center [257, 314] width 90 height 27
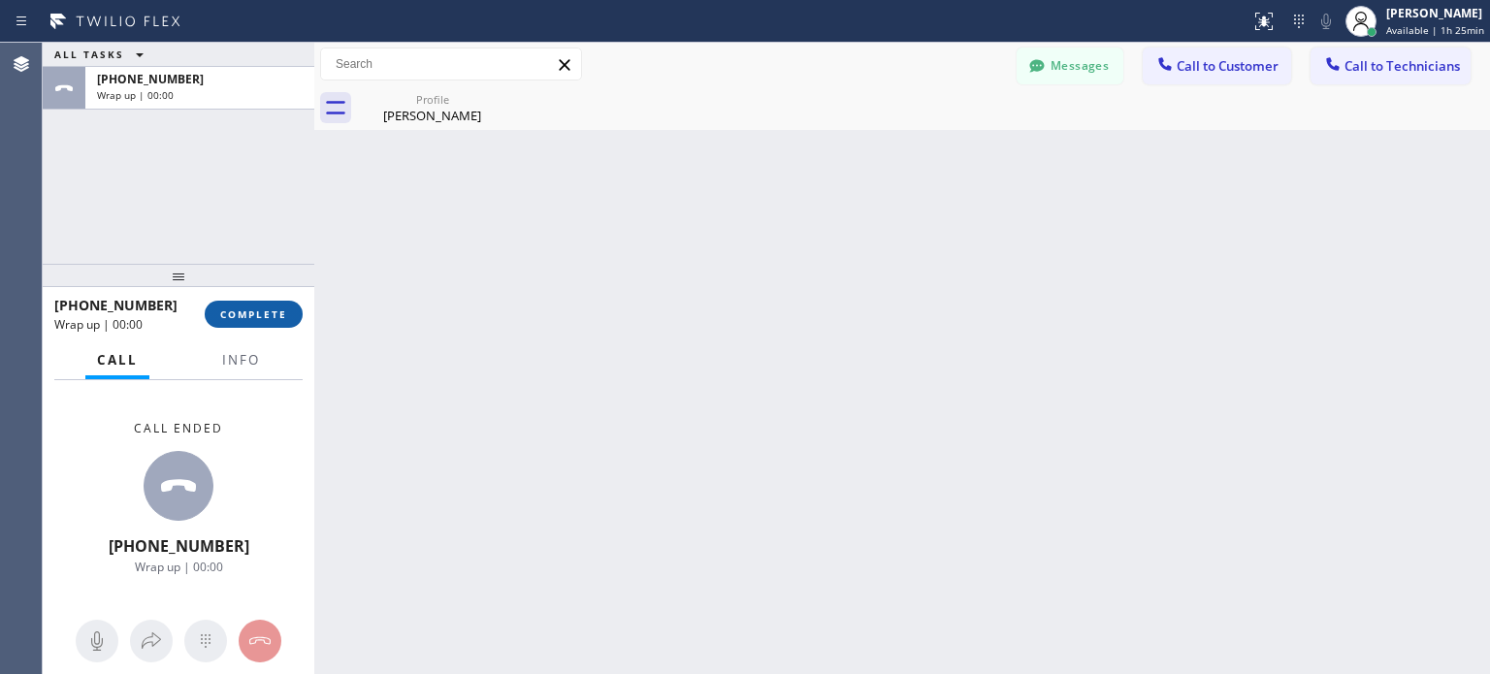
click at [291, 317] on button "COMPLETE" at bounding box center [254, 314] width 98 height 27
